Goal: Transaction & Acquisition: Purchase product/service

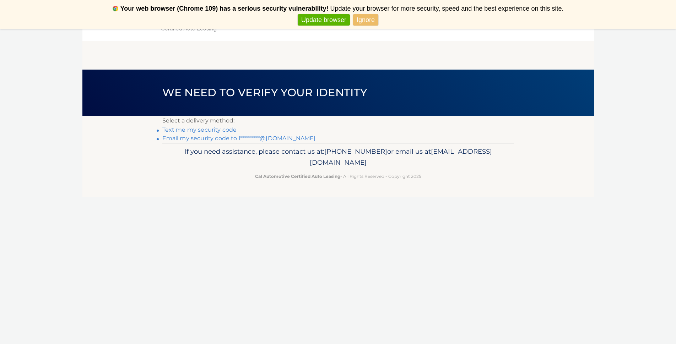
click at [362, 21] on link "Ignore" at bounding box center [365, 20] width 25 height 12
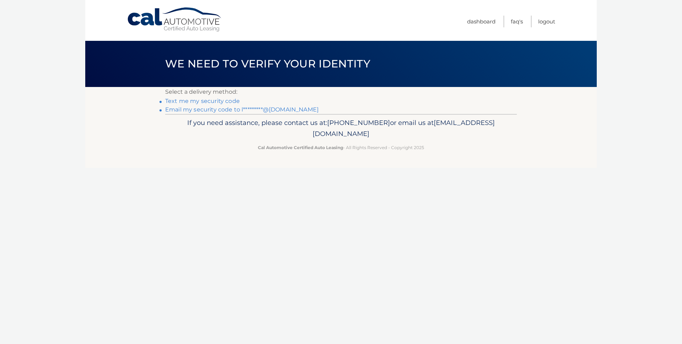
click at [216, 111] on link "Email my security code to l*********@yahoo.com" at bounding box center [241, 109] width 153 height 7
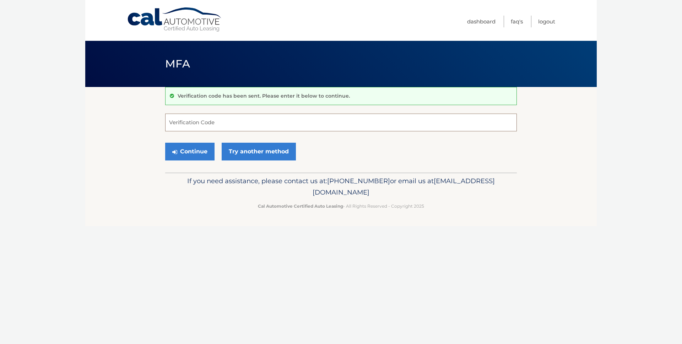
click at [184, 122] on input "Verification Code" at bounding box center [341, 123] width 352 height 18
type input "355193"
click at [195, 155] on button "Continue" at bounding box center [189, 152] width 49 height 18
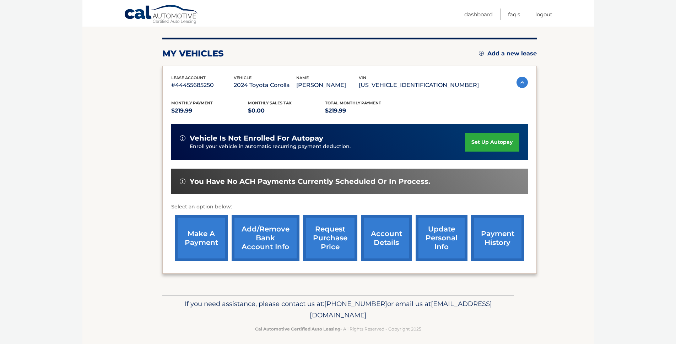
scroll to position [83, 0]
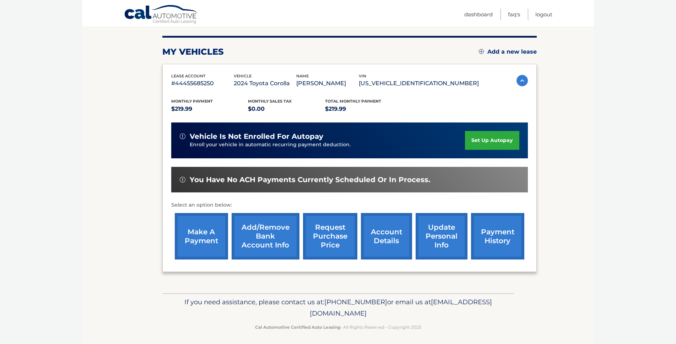
click at [203, 237] on link "make a payment" at bounding box center [201, 236] width 53 height 47
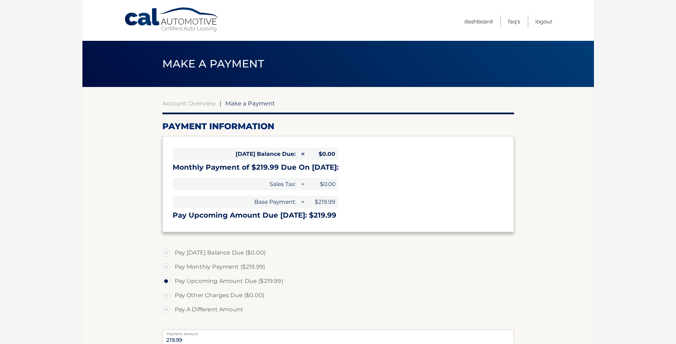
select select "NGIyOTYxYmUtY2VmNy00ODg1LWJiYjAtMDIxNjQ3MWYzYTFk"
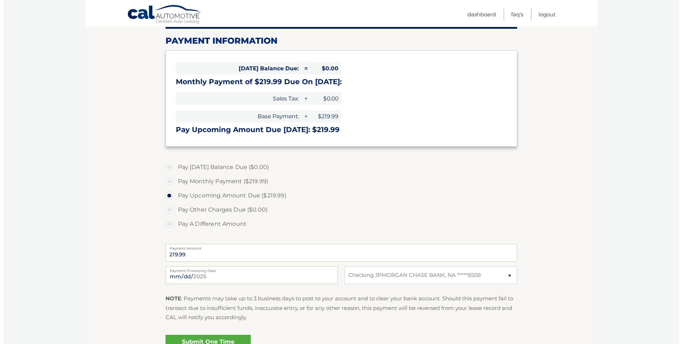
scroll to position [89, 0]
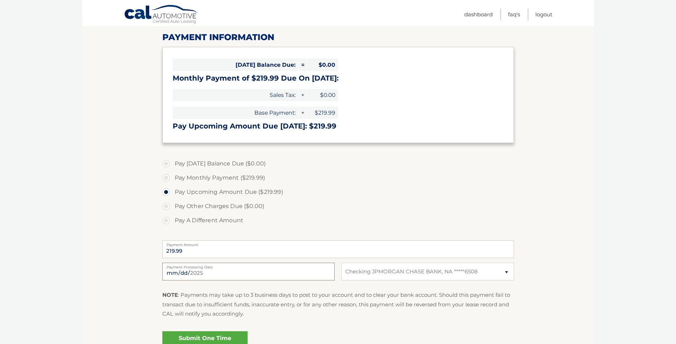
click at [211, 273] on input "2025-08-19" at bounding box center [248, 272] width 172 height 18
type input "2025-08-26"
click at [217, 337] on link "Submit One Time Payment" at bounding box center [204, 343] width 85 height 23
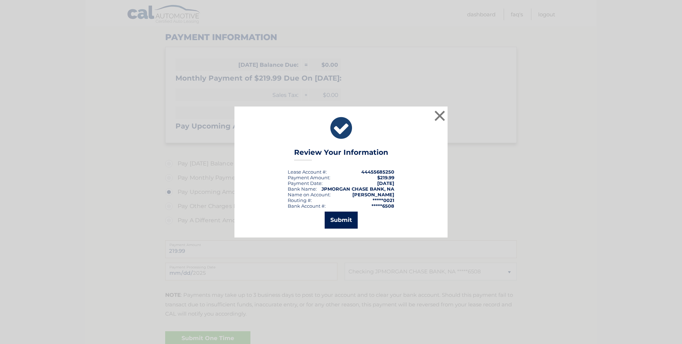
click at [341, 219] on button "Submit" at bounding box center [341, 220] width 33 height 17
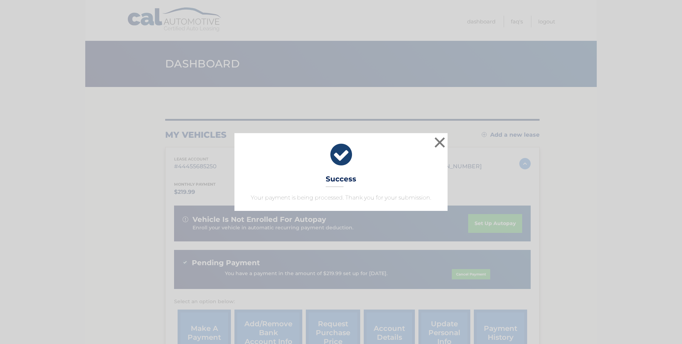
click at [620, 136] on div "× Success Your payment is being processed. Thank you for your submission." at bounding box center [341, 171] width 677 height 77
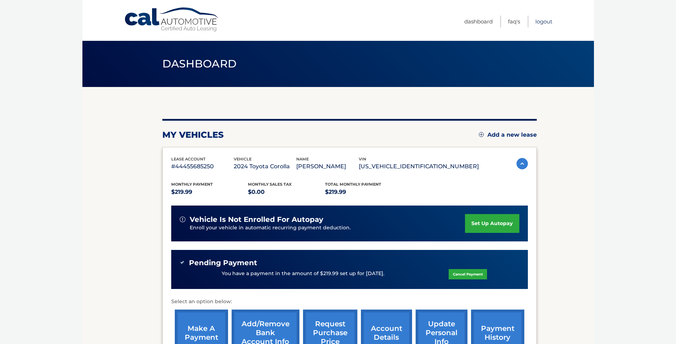
click at [549, 22] on link "Logout" at bounding box center [543, 22] width 17 height 12
